Goal: Check status: Check status

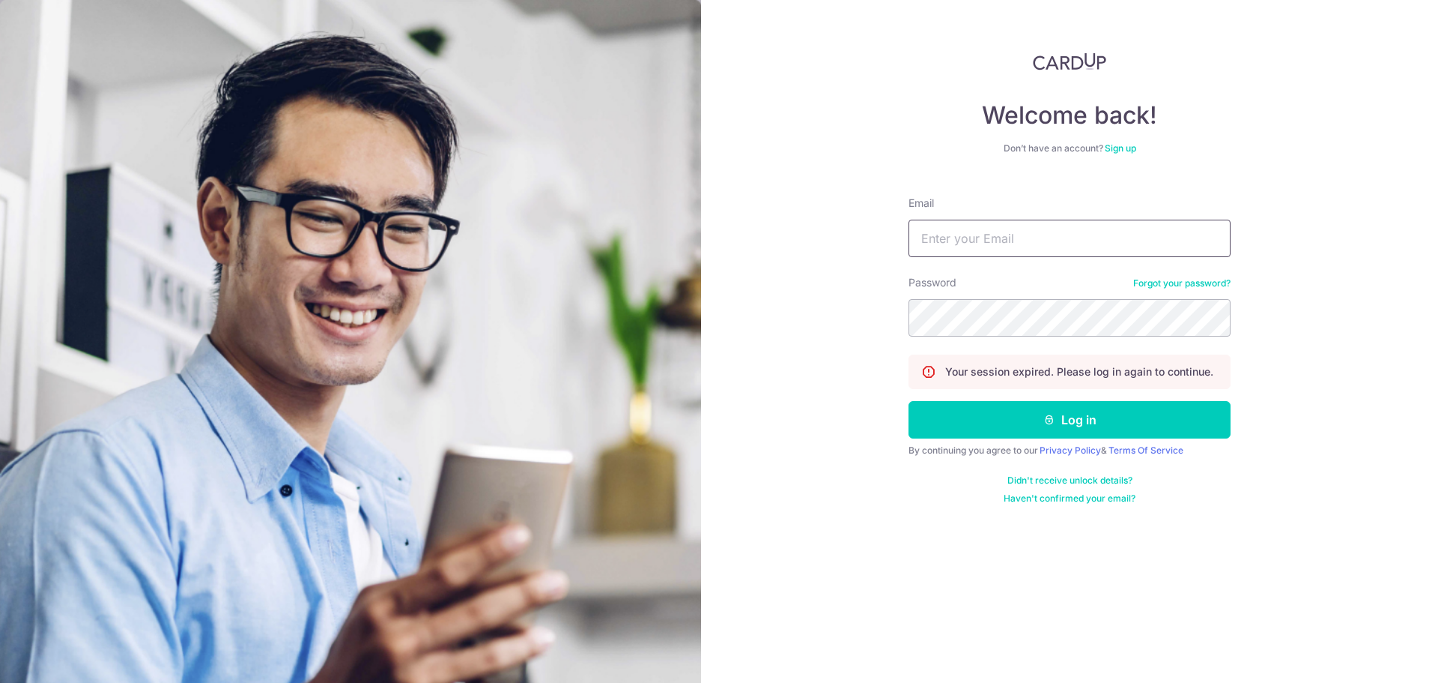
type input "[EMAIL_ADDRESS][DOMAIN_NAME]"
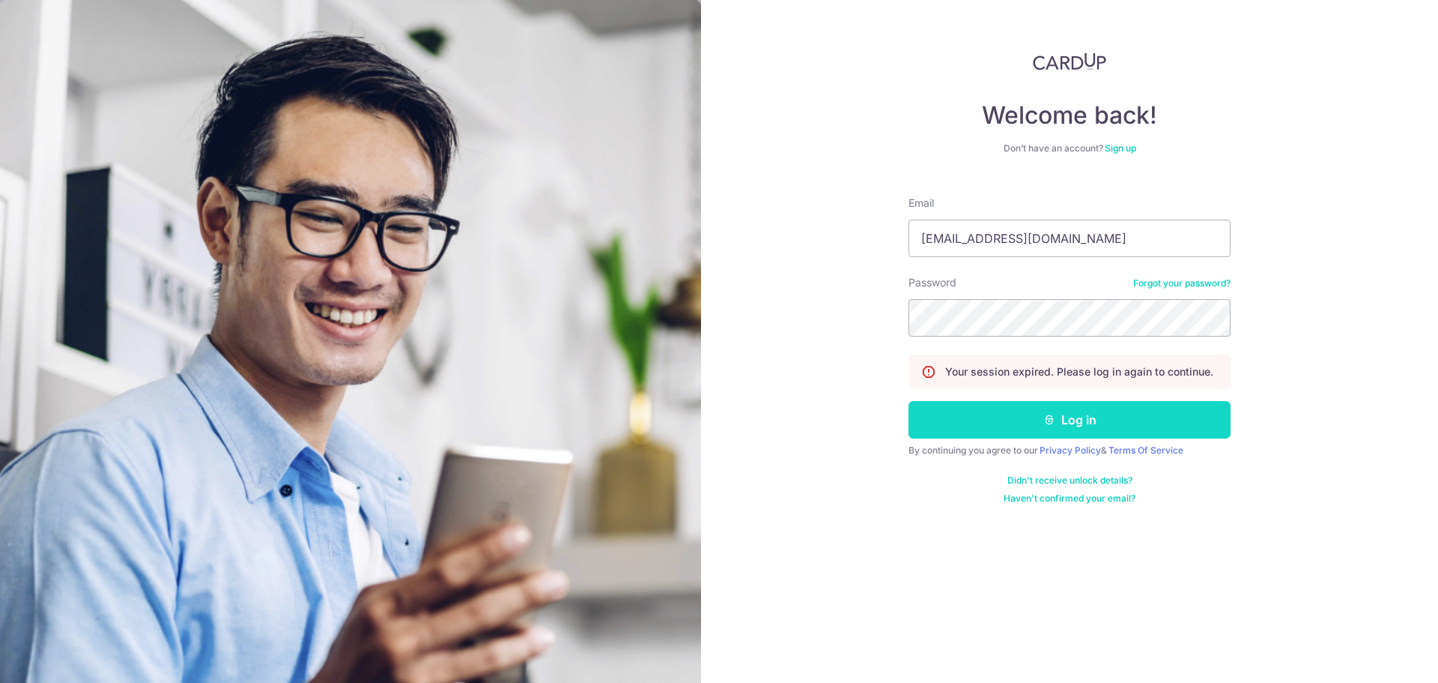
click at [1008, 418] on button "Log in" at bounding box center [1070, 419] width 322 height 37
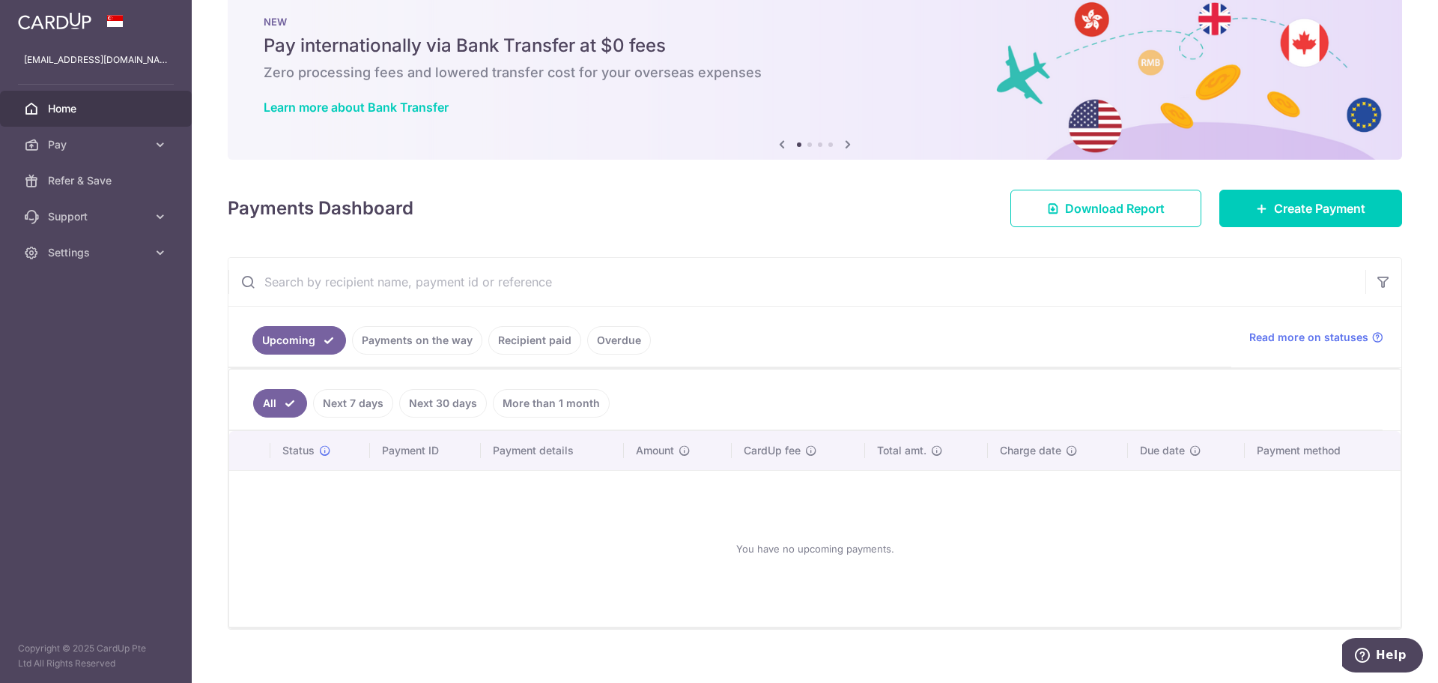
scroll to position [49, 0]
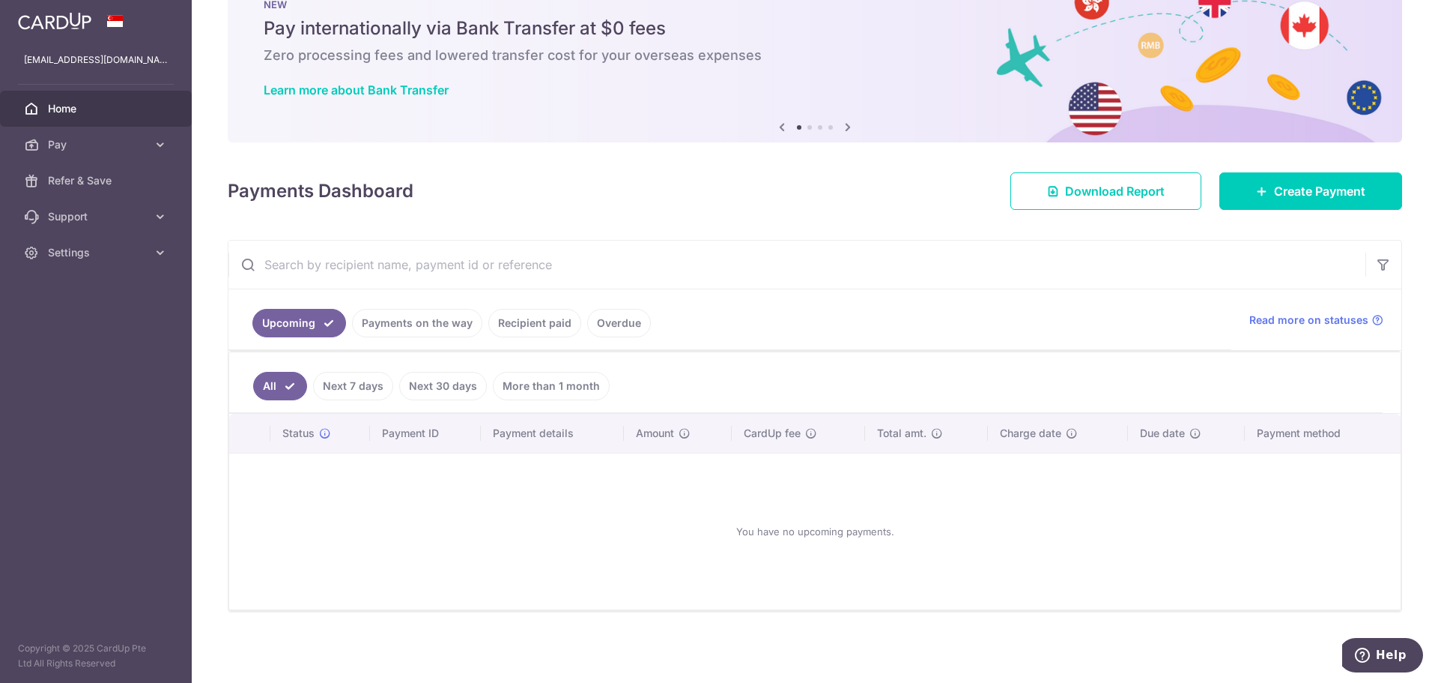
click at [521, 336] on link "Recipient paid" at bounding box center [534, 323] width 93 height 28
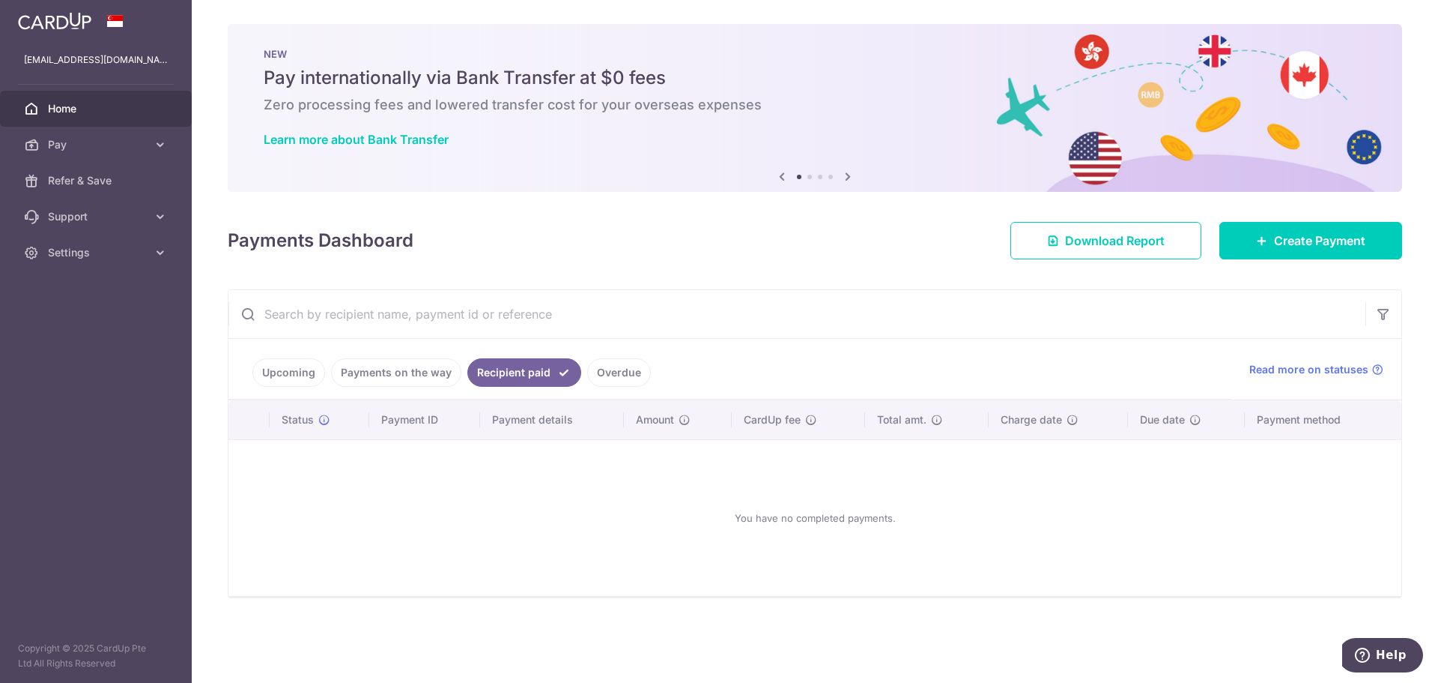
click at [462, 369] on li "Recipient paid" at bounding box center [522, 372] width 120 height 28
click at [410, 381] on link "Payments on the way" at bounding box center [396, 372] width 130 height 28
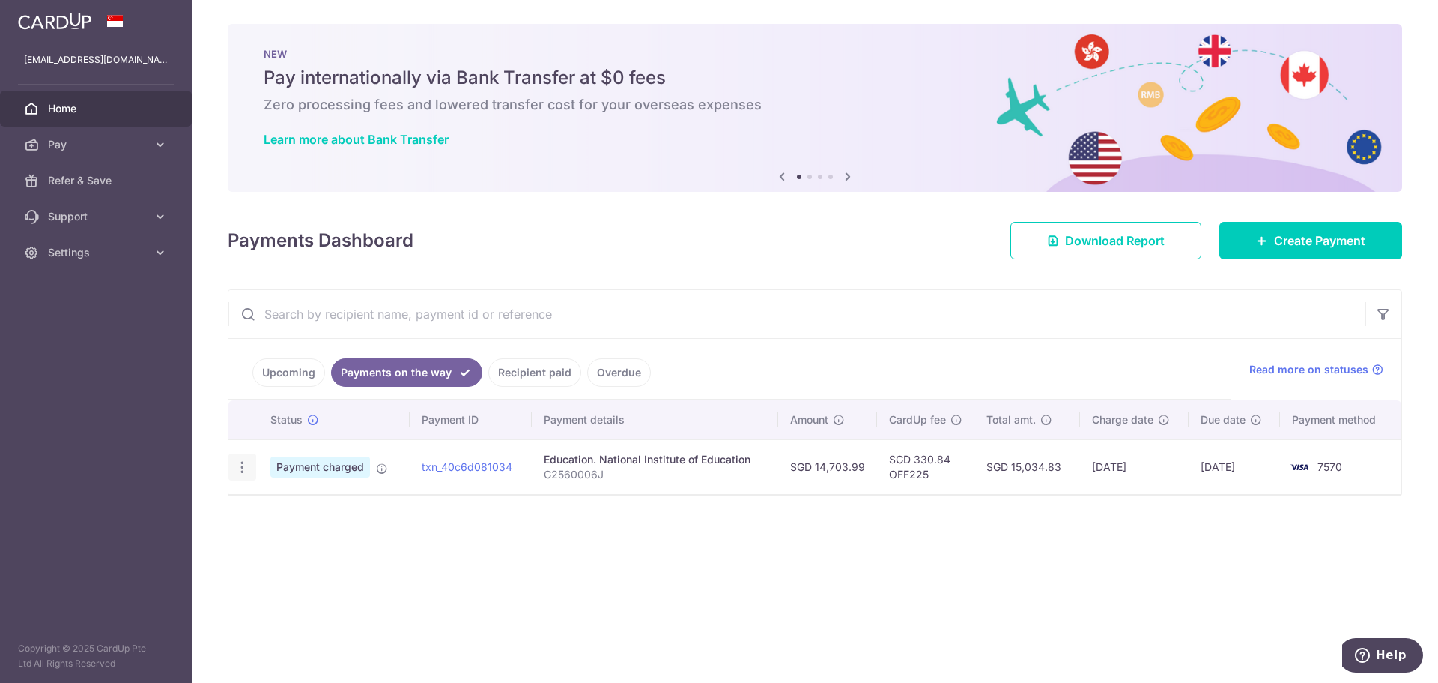
click at [236, 462] on icon "button" at bounding box center [243, 467] width 16 height 16
click at [261, 499] on link "PDF Receipt" at bounding box center [307, 508] width 156 height 36
